Goal: Task Accomplishment & Management: Manage account settings

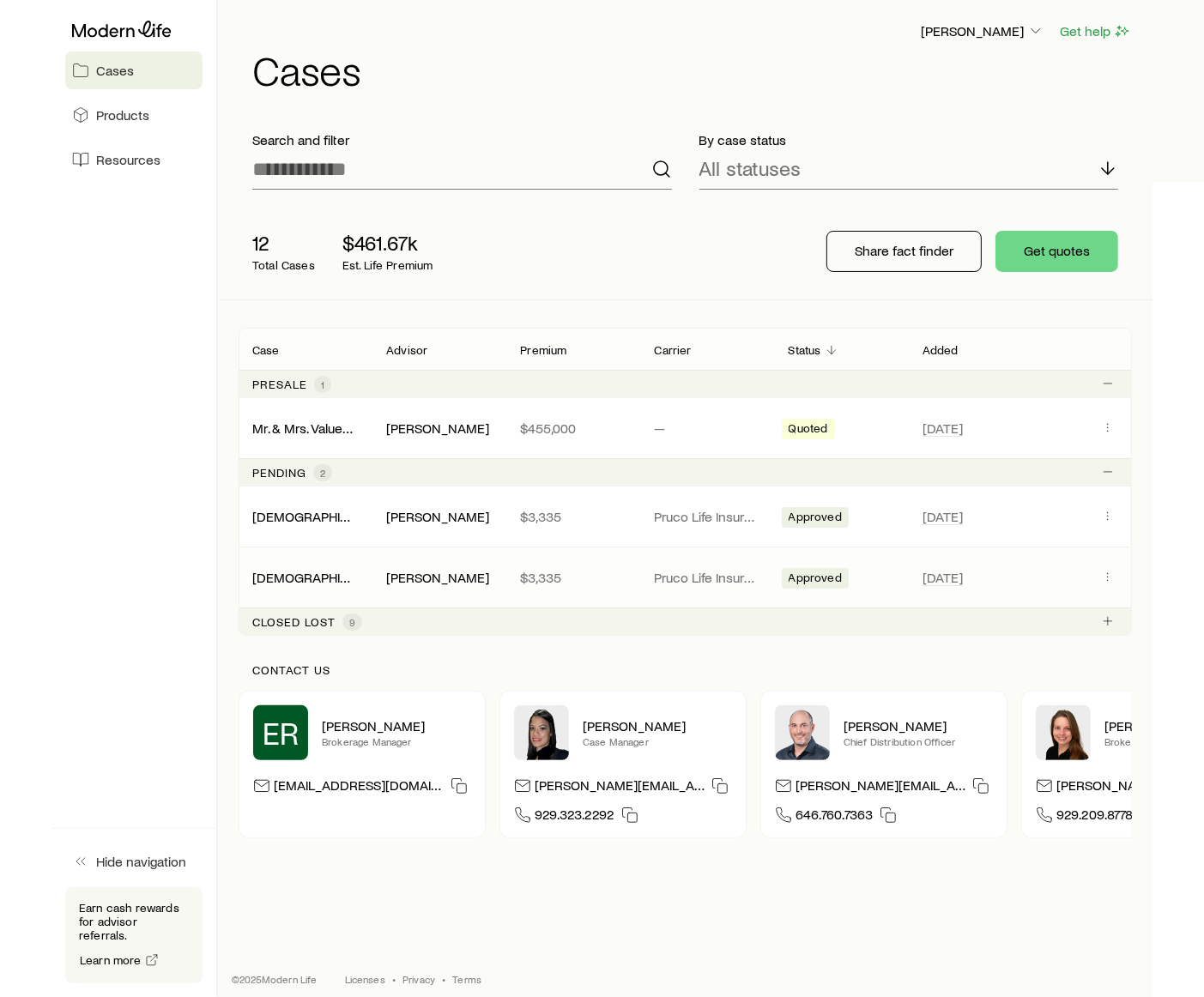
scroll to position [24, 0]
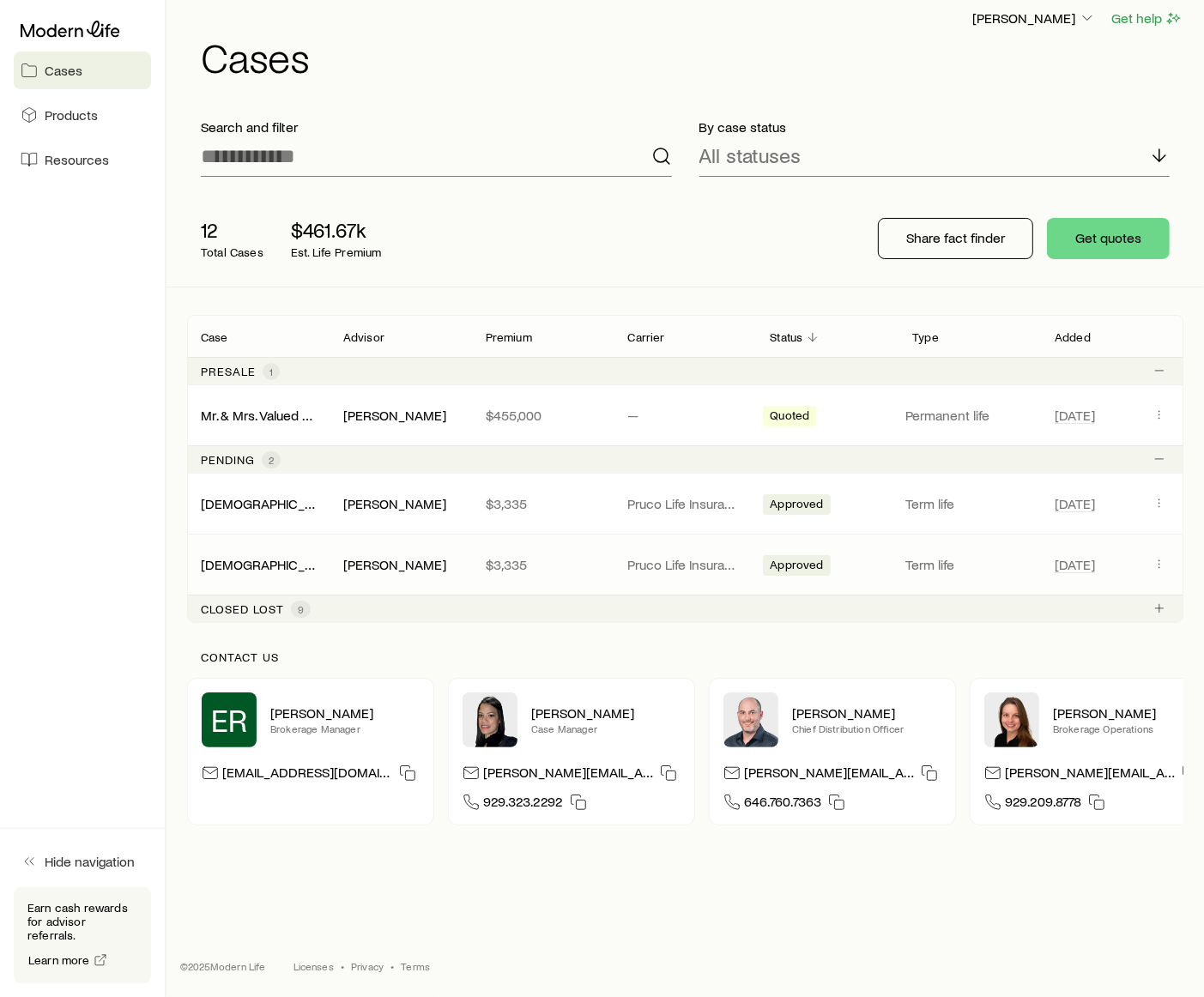
click at [841, 553] on div "Approved" at bounding box center [827, 564] width 129 height 23
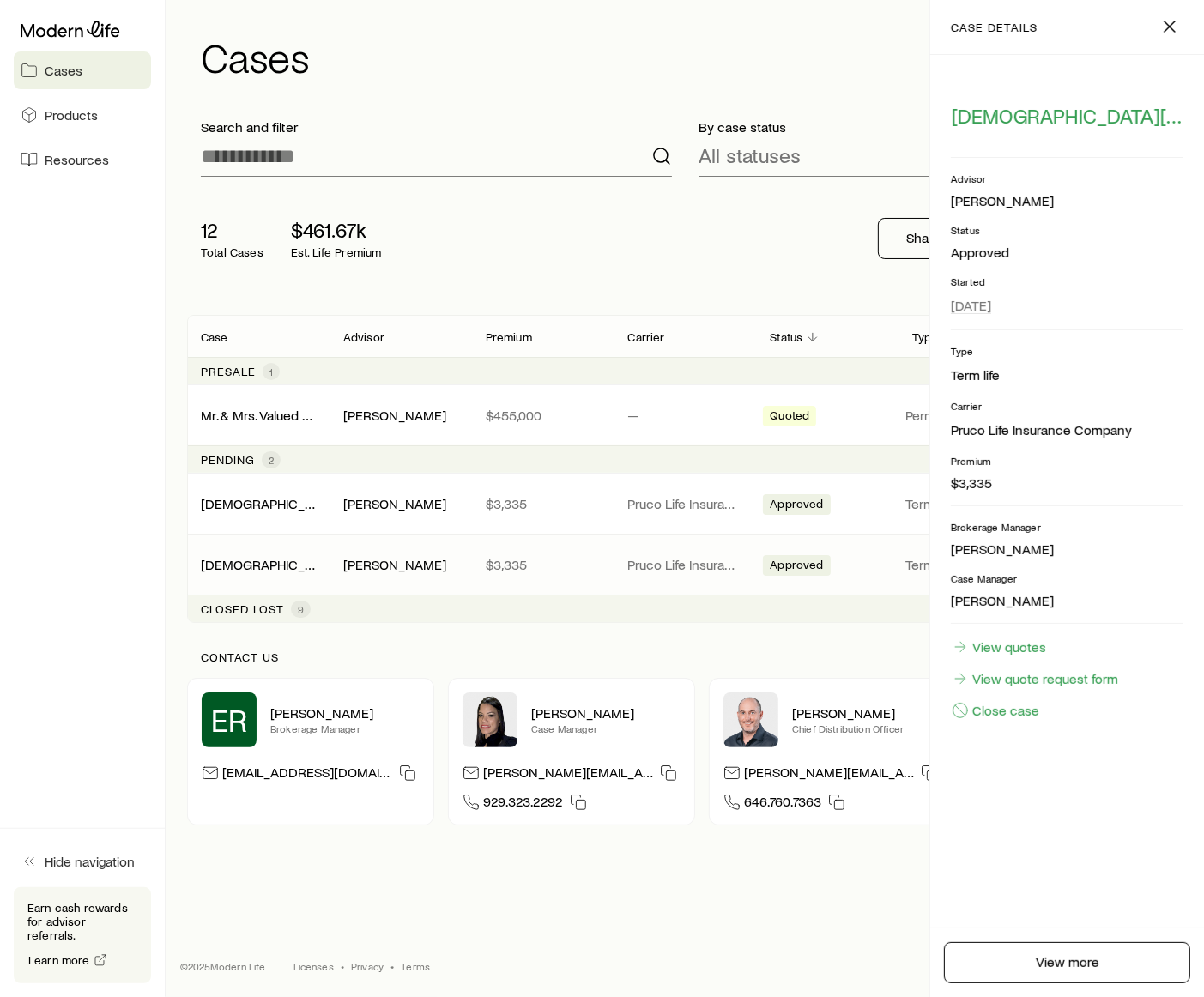
click at [131, 476] on aside "Cases Products Resources Hide navigation Earn cash rewards for advisor referral…" at bounding box center [83, 498] width 167 height 997
click at [702, 495] on p "Pruco Life Insurance Company" at bounding box center [685, 503] width 115 height 17
click at [732, 555] on p "Pruco Life Insurance Company" at bounding box center [685, 563] width 115 height 17
click at [732, 476] on div "[DEMOGRAPHIC_DATA][PERSON_NAME] [PERSON_NAME] $3,335 Pruco Life Insurance Compa…" at bounding box center [685, 503] width 997 height 60
click at [734, 555] on p "Pruco Life Insurance Company" at bounding box center [685, 563] width 115 height 17
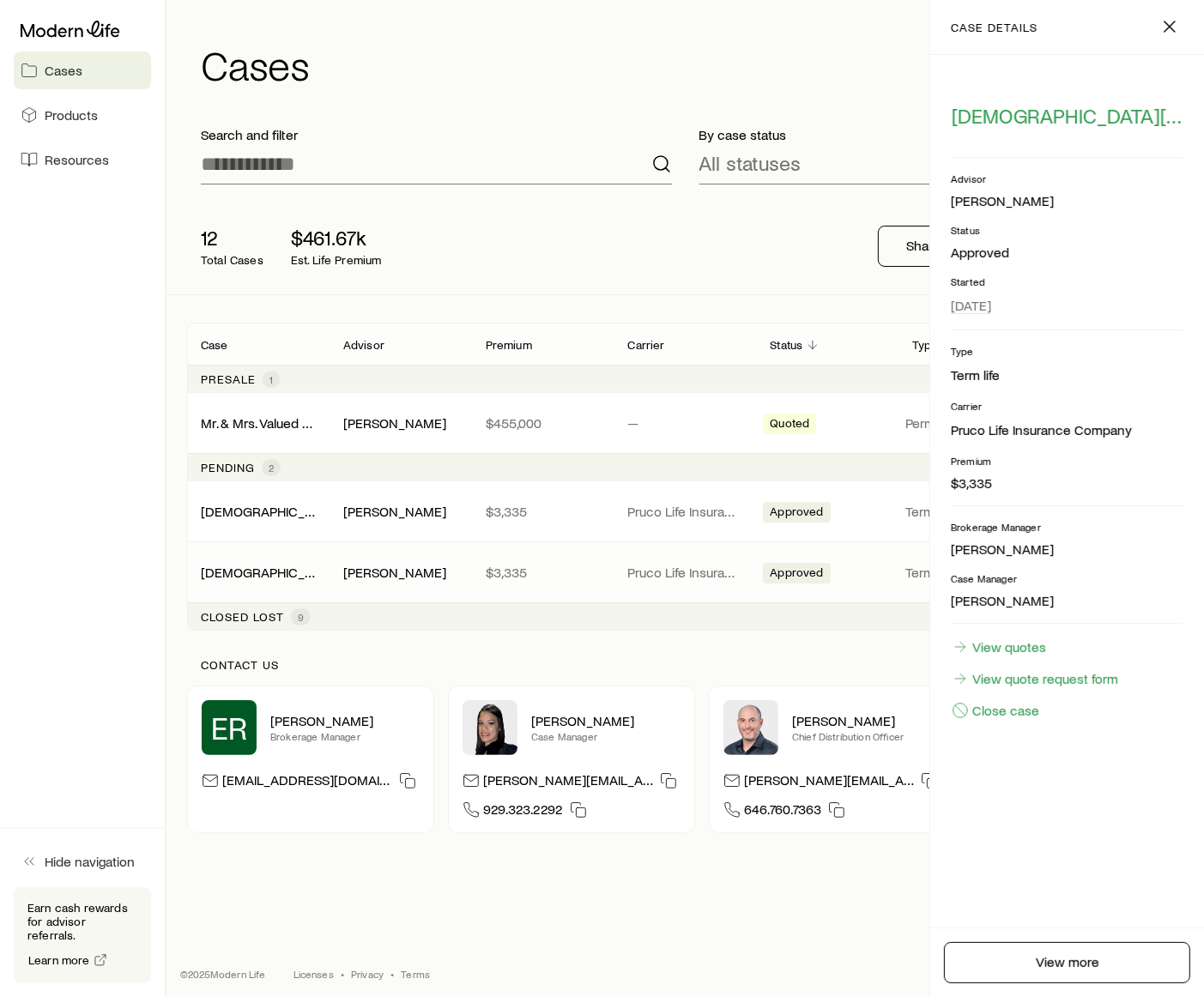
scroll to position [0, 0]
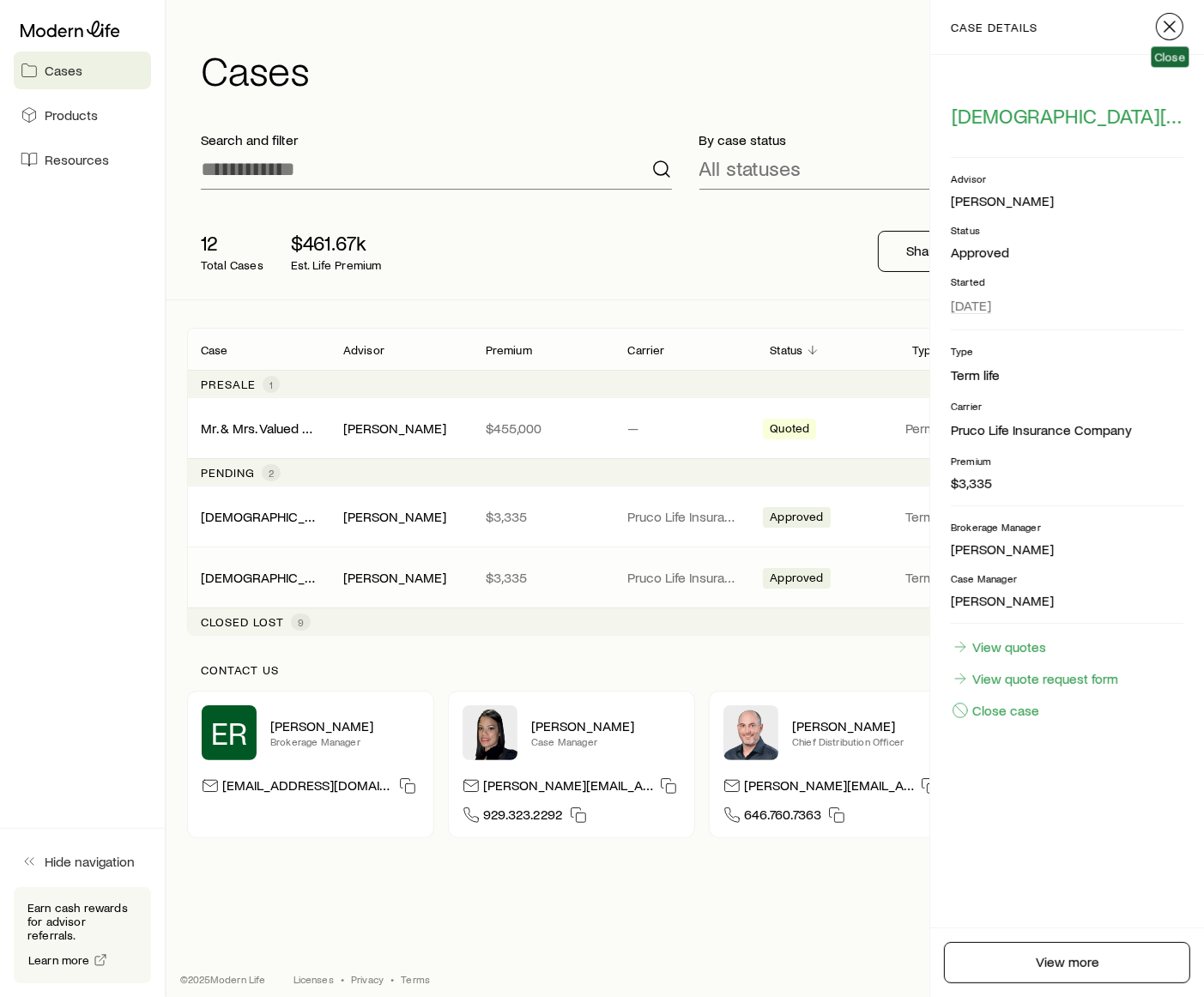
click at [1113, 23] on icon "button" at bounding box center [1169, 26] width 21 height 21
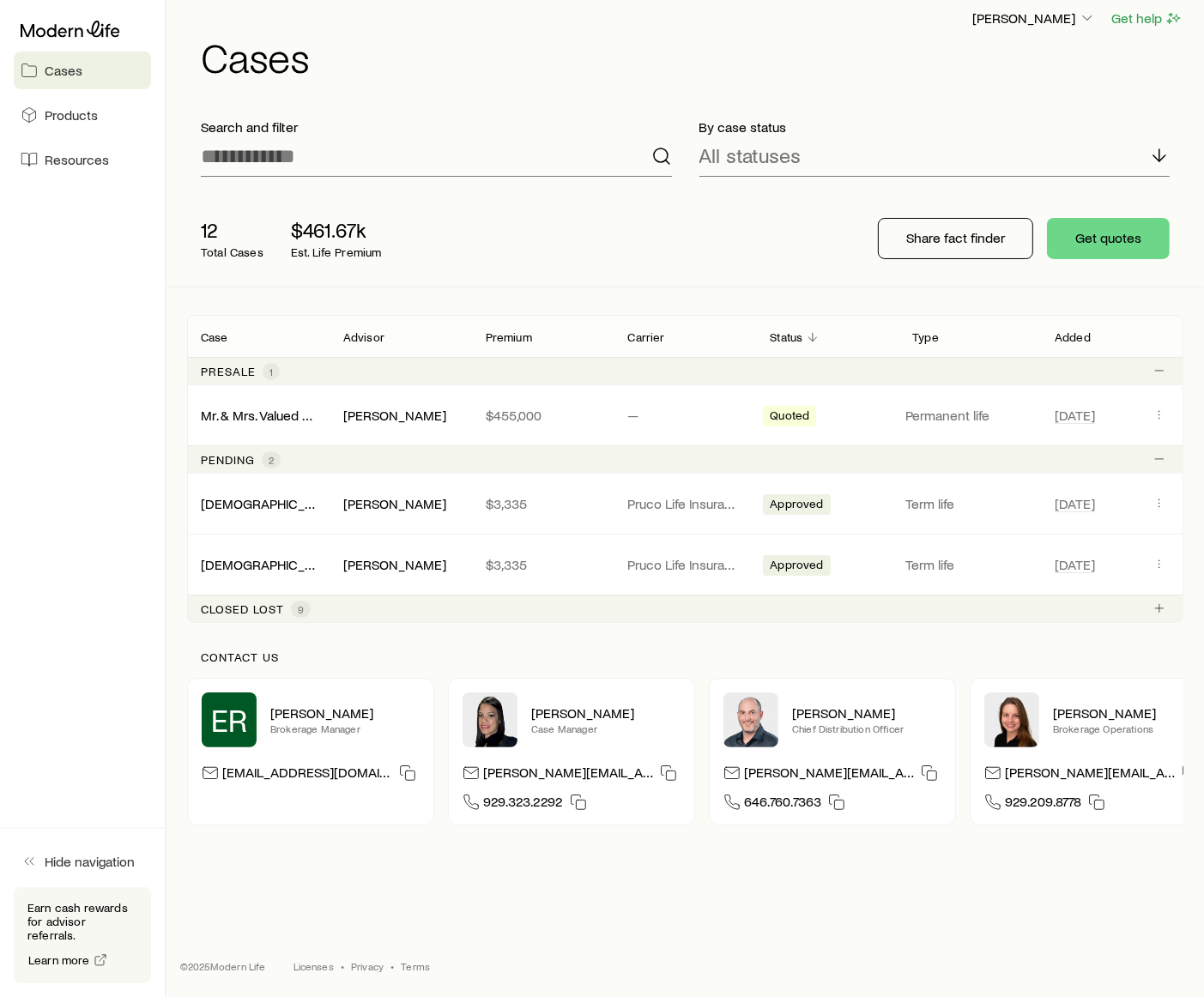
scroll to position [24, 0]
click at [235, 555] on link "[DEMOGRAPHIC_DATA][PERSON_NAME]" at bounding box center [323, 563] width 243 height 16
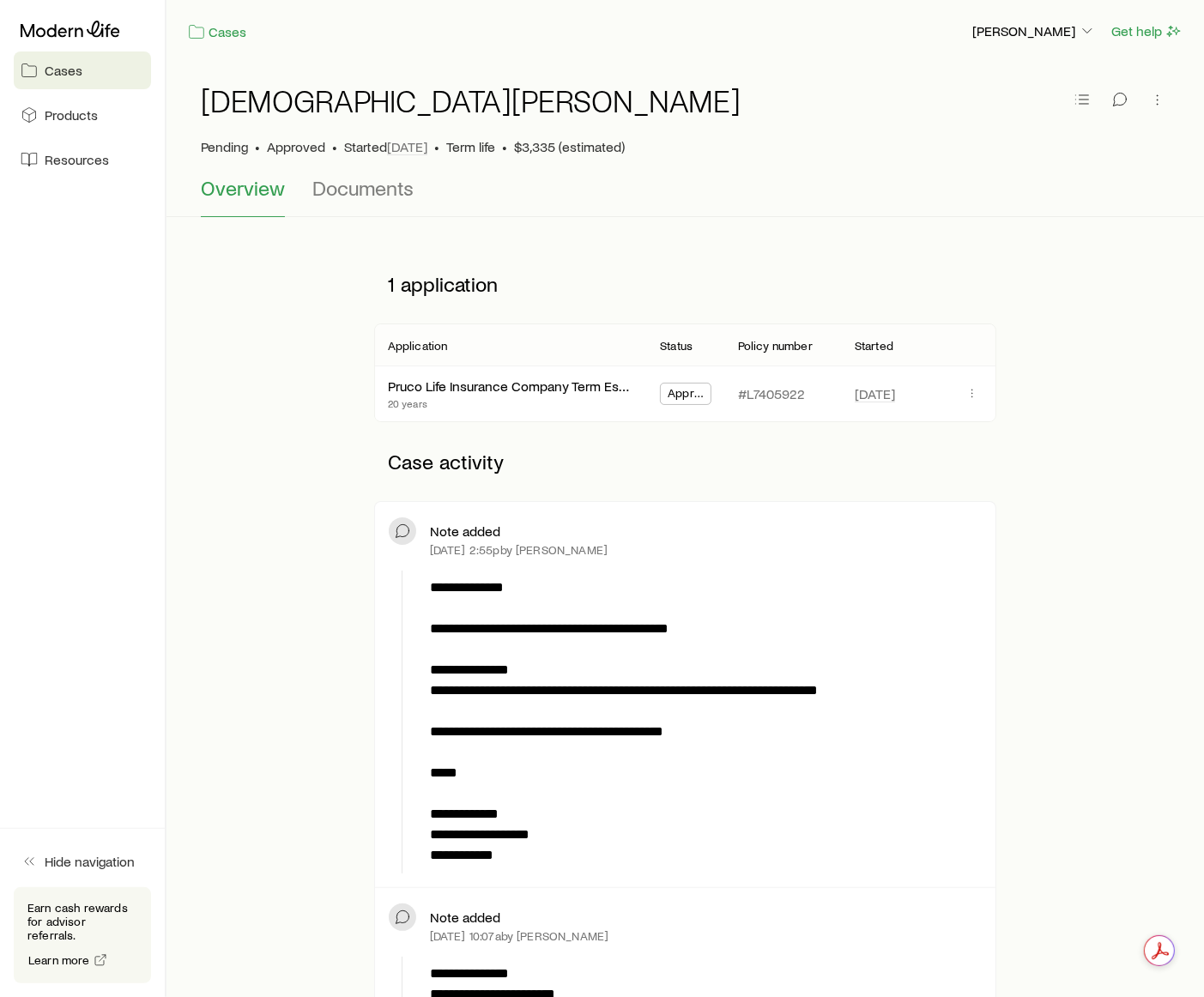
click at [154, 582] on aside "Cases Products Resources Hide navigation Earn cash rewards for advisor referral…" at bounding box center [83, 498] width 167 height 997
click at [242, 27] on link "Cases" at bounding box center [216, 32] width 60 height 20
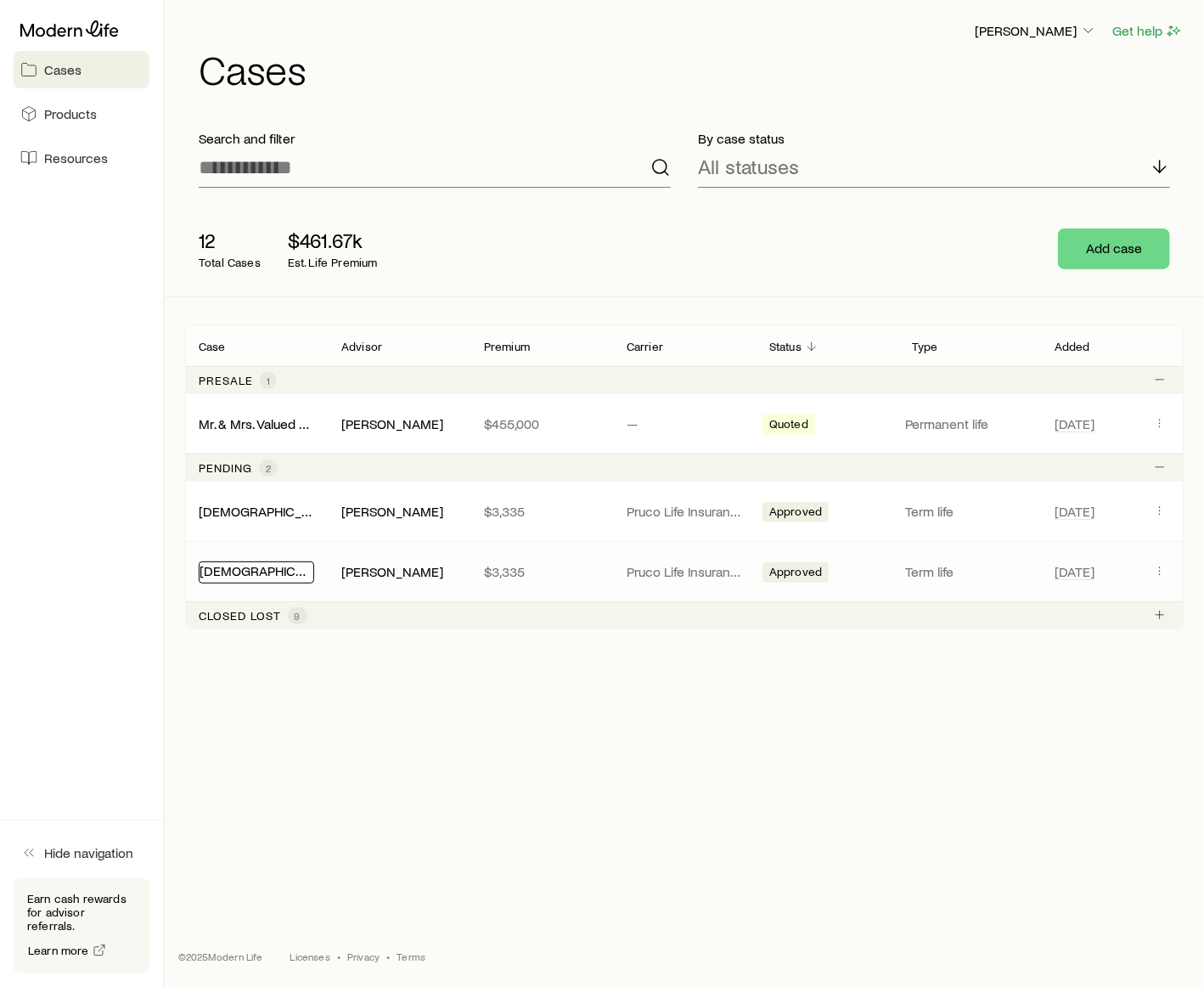
click at [287, 576] on link "[DEMOGRAPHIC_DATA][PERSON_NAME]" at bounding box center [320, 570] width 240 height 16
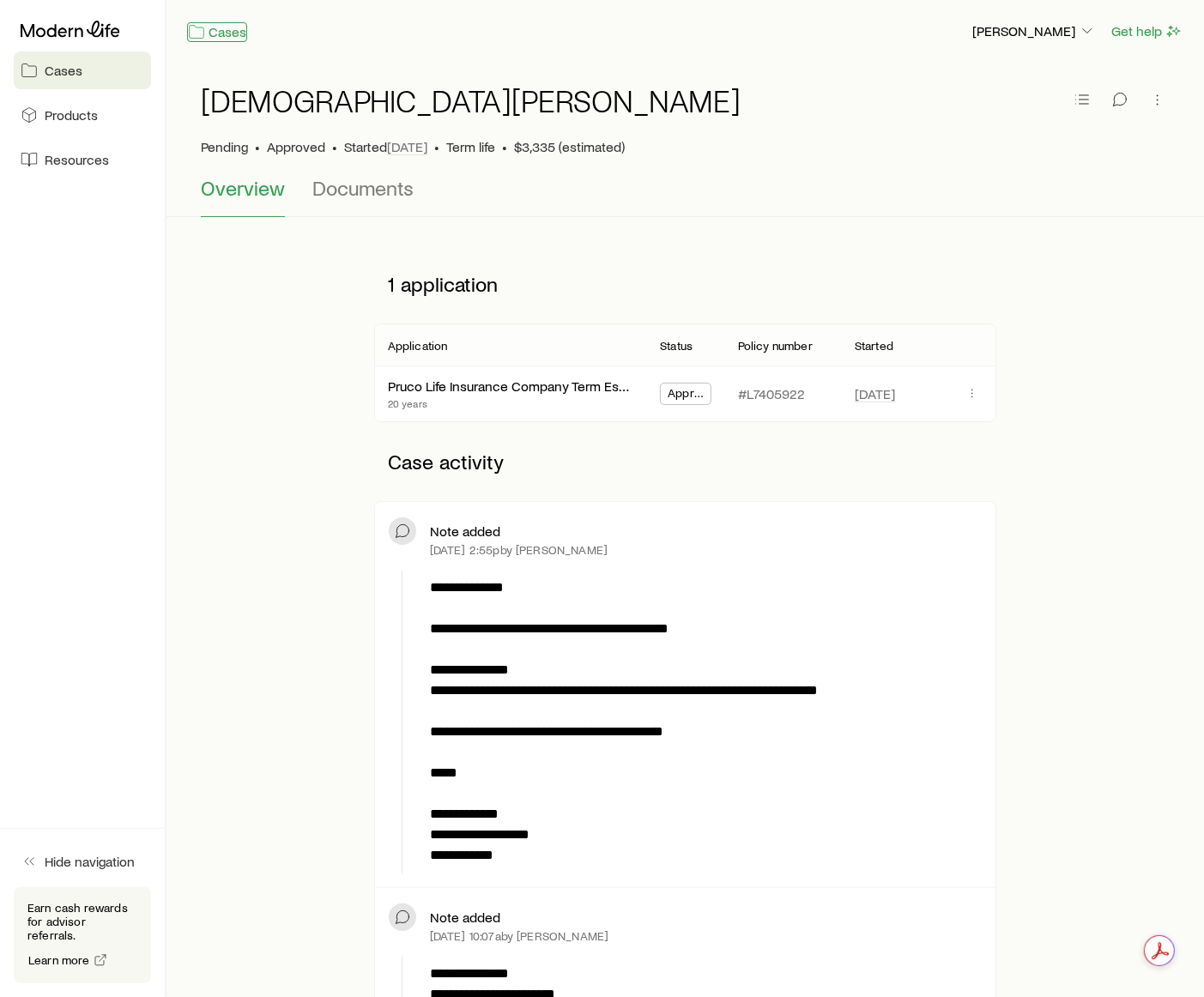
click at [235, 26] on link "Cases" at bounding box center [216, 32] width 60 height 20
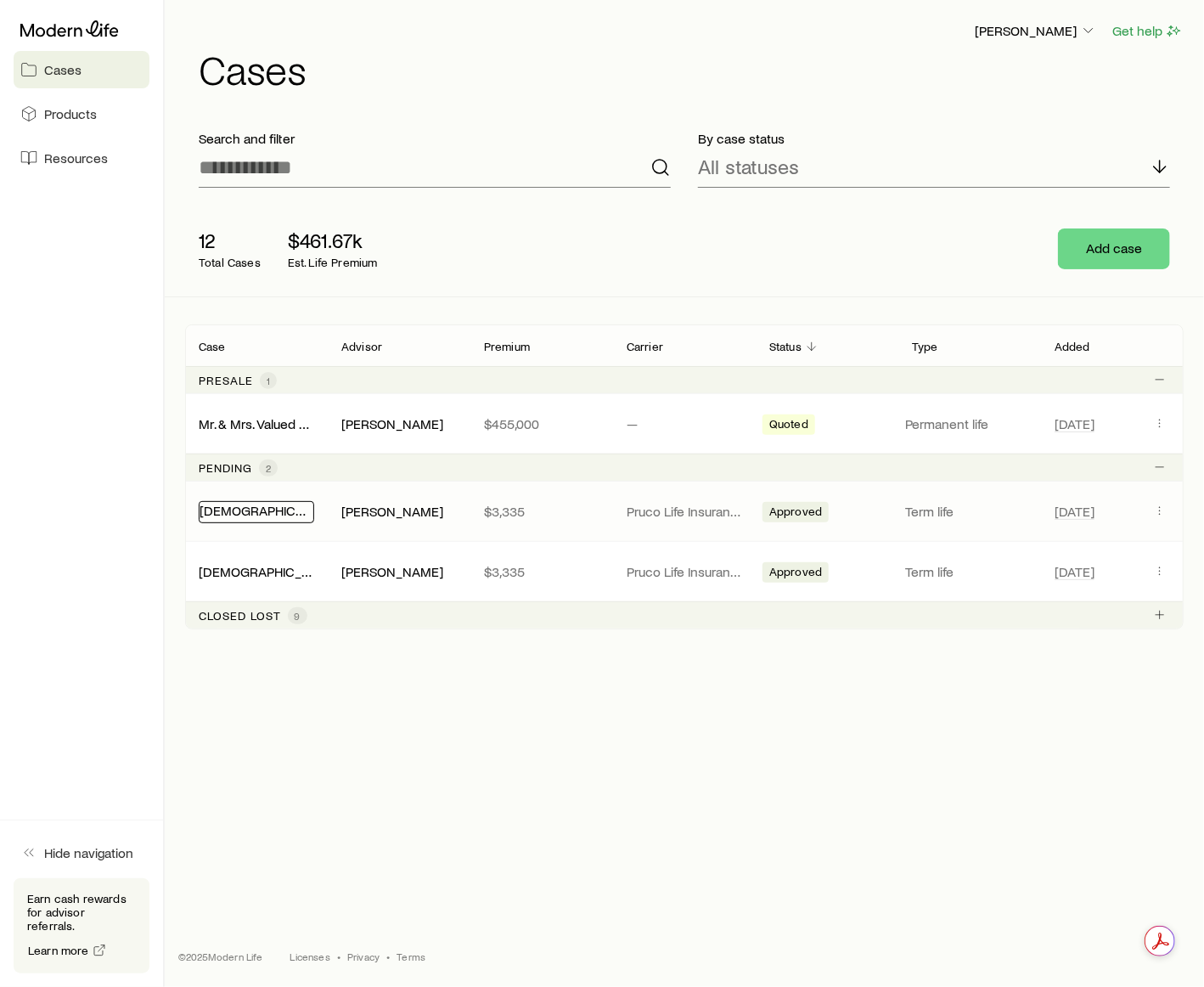
click at [276, 511] on link "[DEMOGRAPHIC_DATA][PERSON_NAME]" at bounding box center [320, 510] width 240 height 16
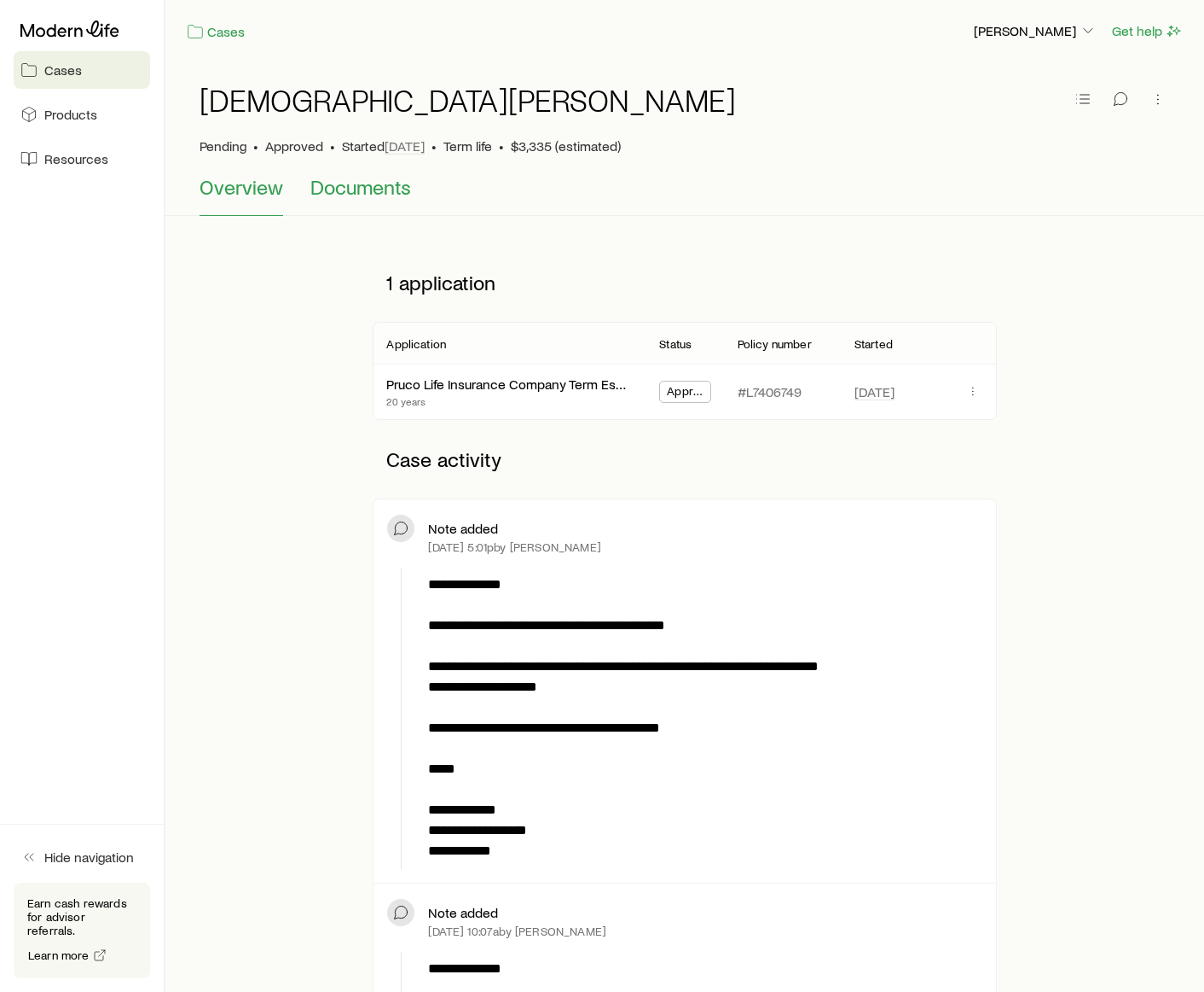
click at [334, 202] on button "Documents" at bounding box center [360, 196] width 100 height 41
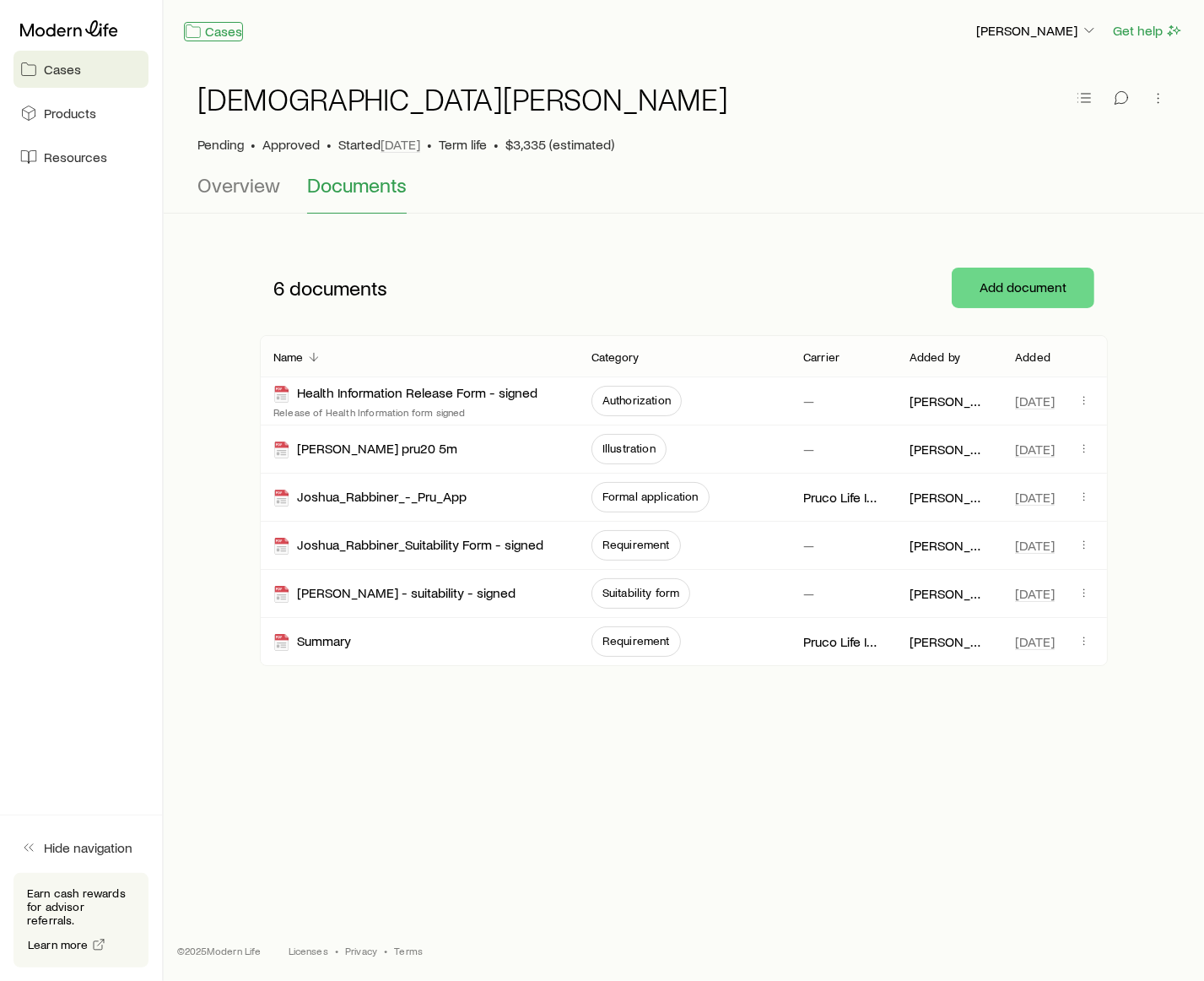
click at [200, 35] on icon at bounding box center [192, 31] width 17 height 17
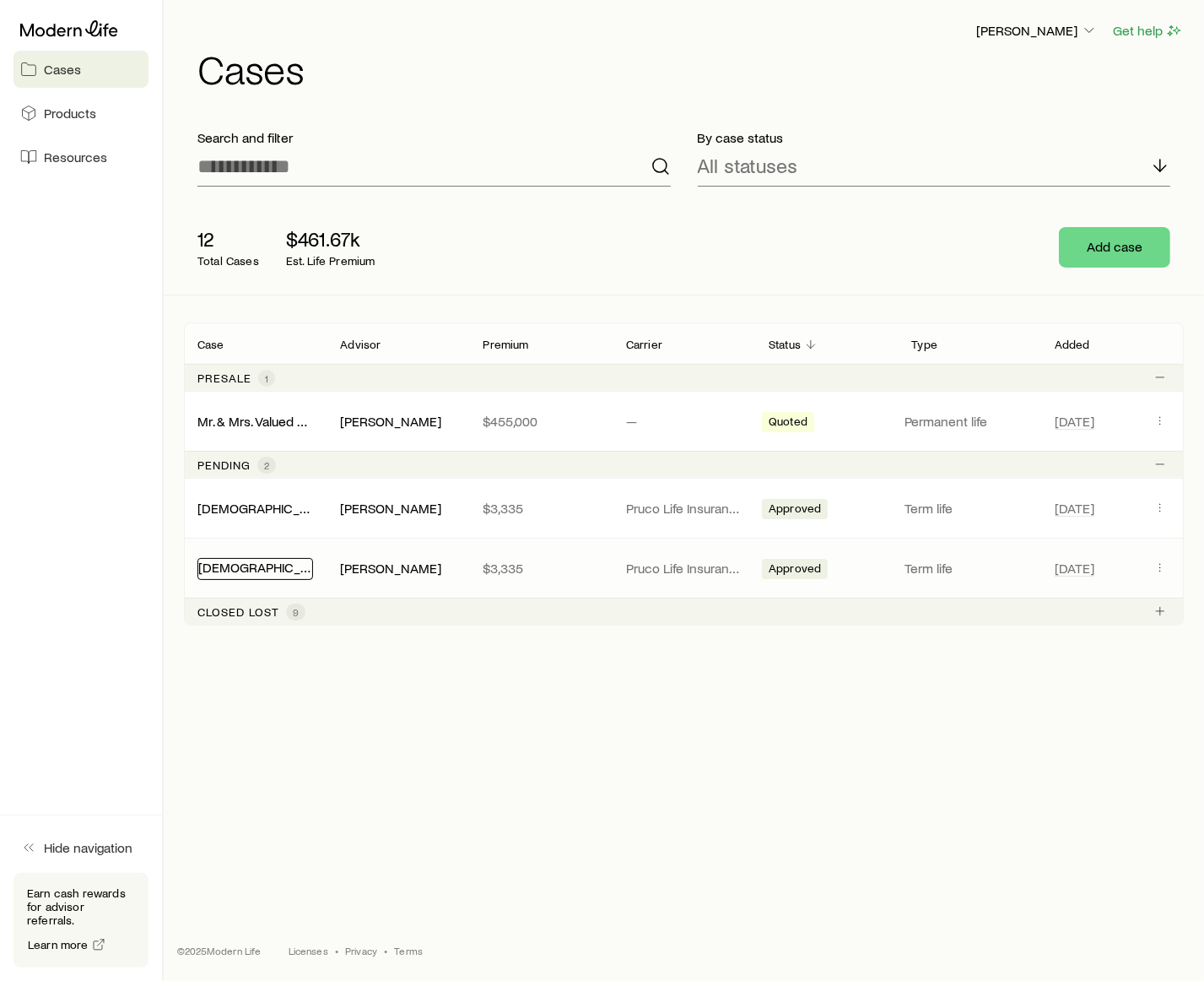
click at [261, 566] on link "[DEMOGRAPHIC_DATA][PERSON_NAME]" at bounding box center [317, 567] width 238 height 16
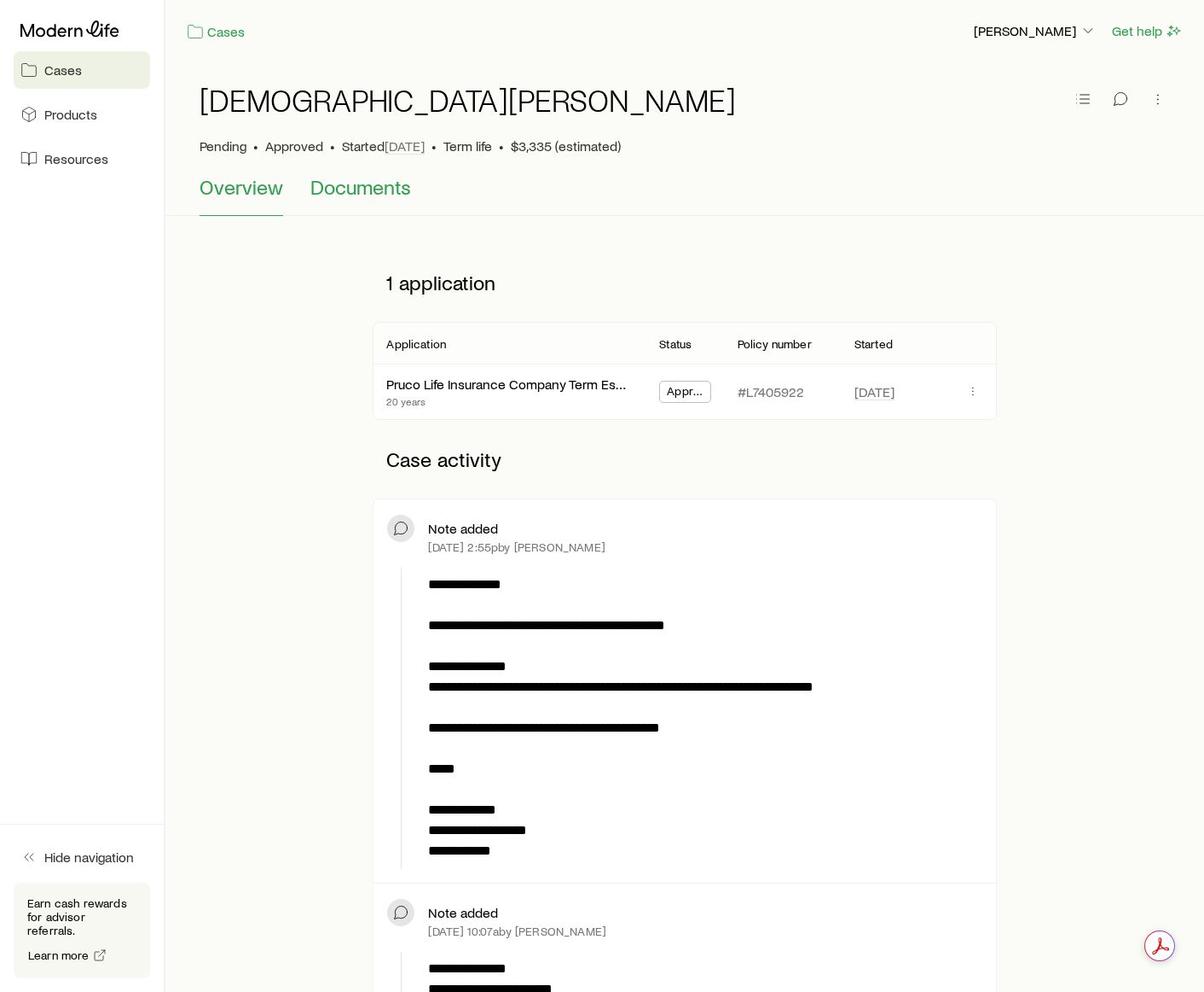
click at [355, 188] on span "Documents" at bounding box center [360, 187] width 100 height 24
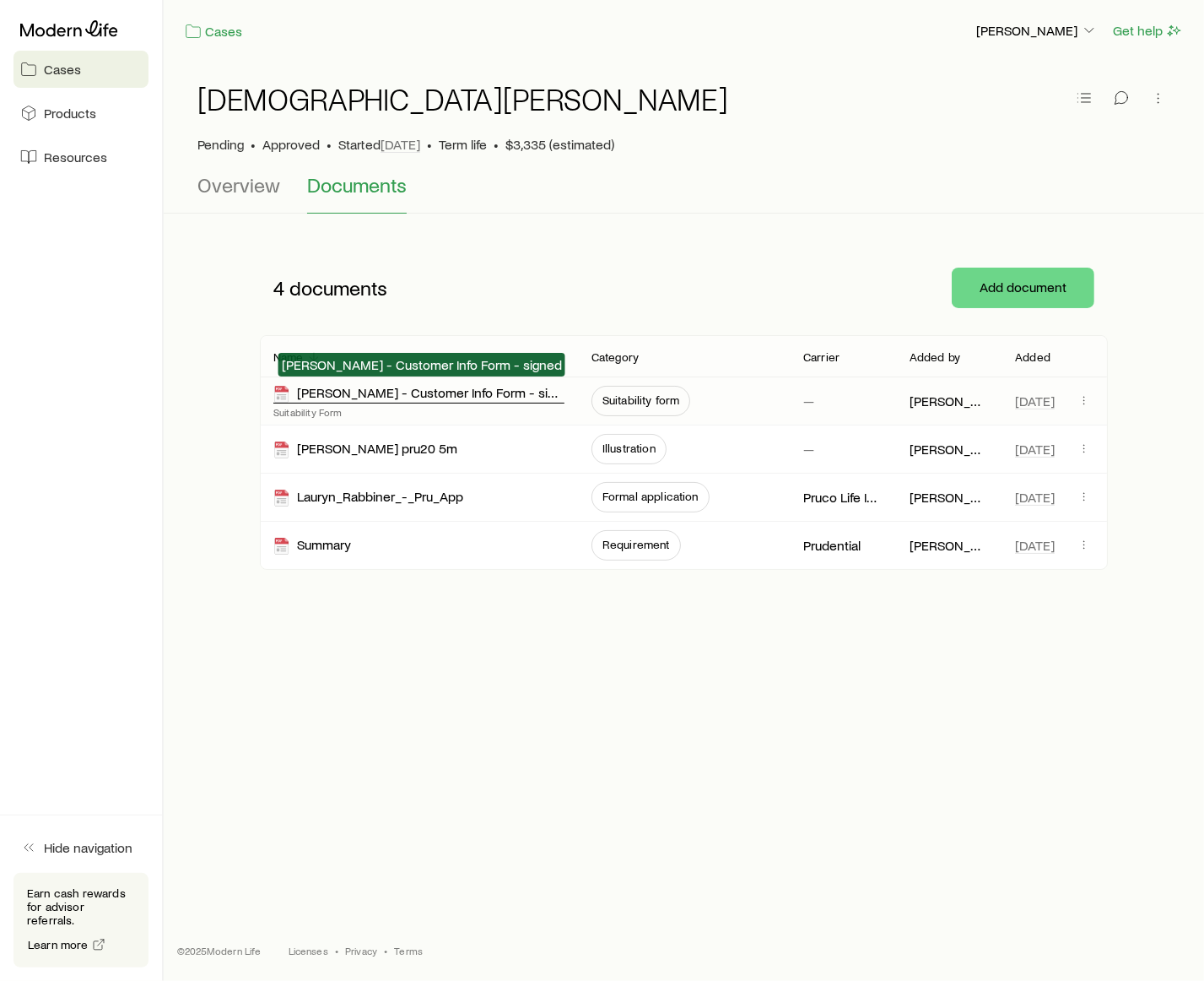
click at [514, 393] on div "[PERSON_NAME] - Customer Info Form - signed" at bounding box center [418, 394] width 291 height 20
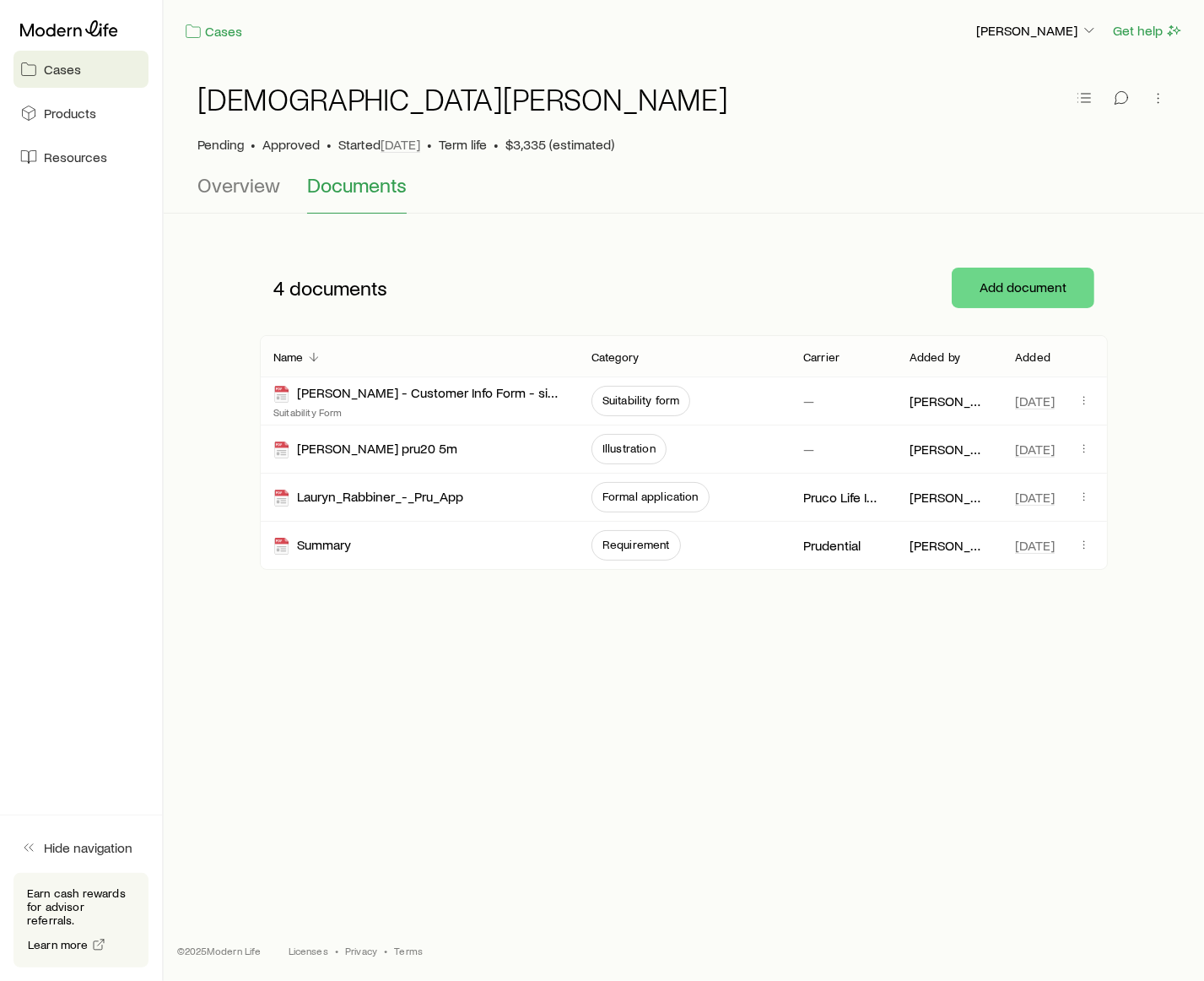
click at [1094, 496] on div "[DEMOGRAPHIC_DATA][PERSON_NAME] • Approved • Started [DATE] • Term life • $3,33…" at bounding box center [684, 328] width 1040 height 535
click at [145, 330] on aside "Cases Products Resources Hide navigation Earn cash rewards for advisor referral…" at bounding box center [82, 490] width 164 height 981
